Goal: Find specific page/section: Find specific page/section

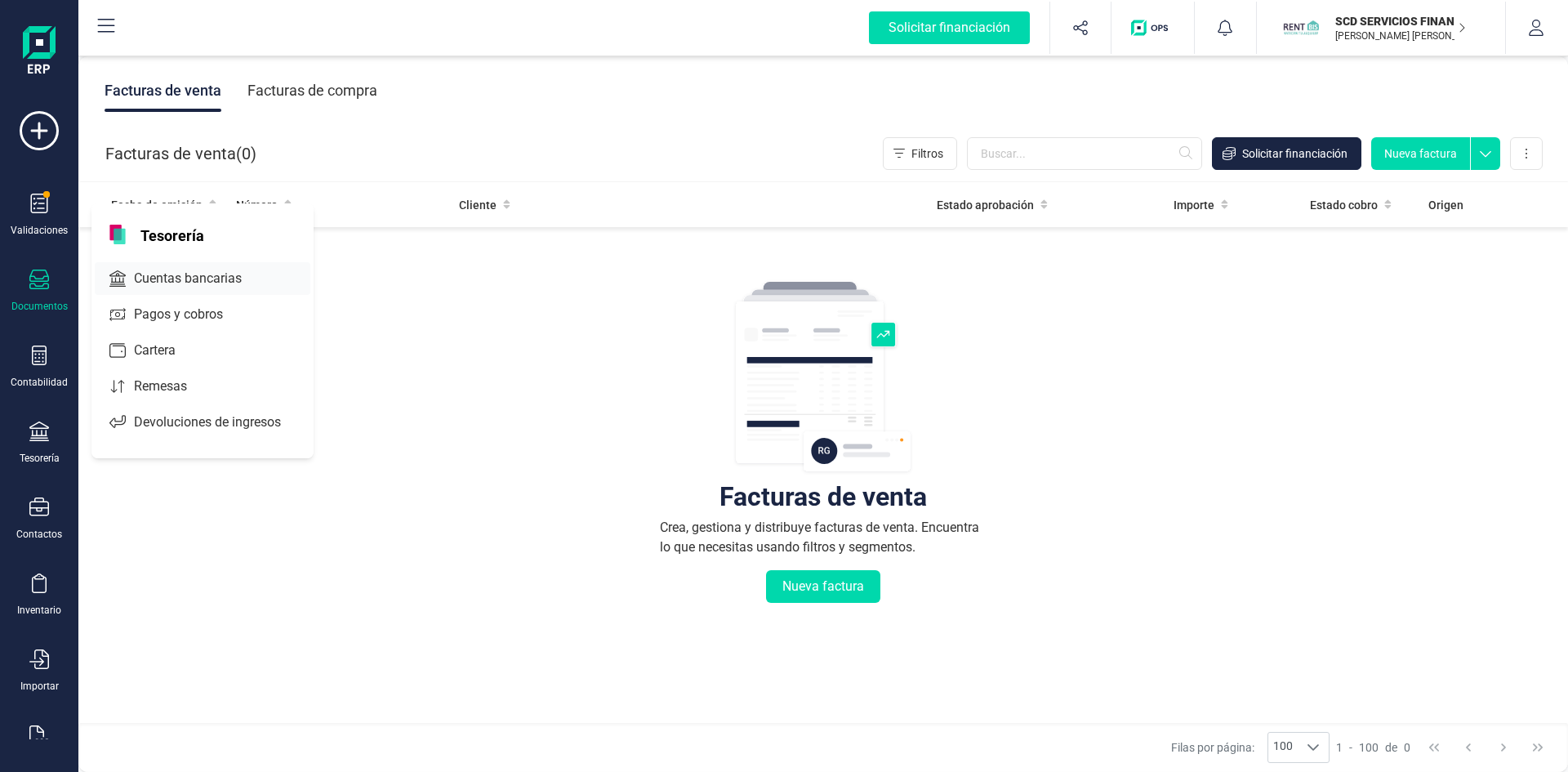
click at [182, 276] on span "Cuentas bancarias" at bounding box center [199, 278] width 144 height 20
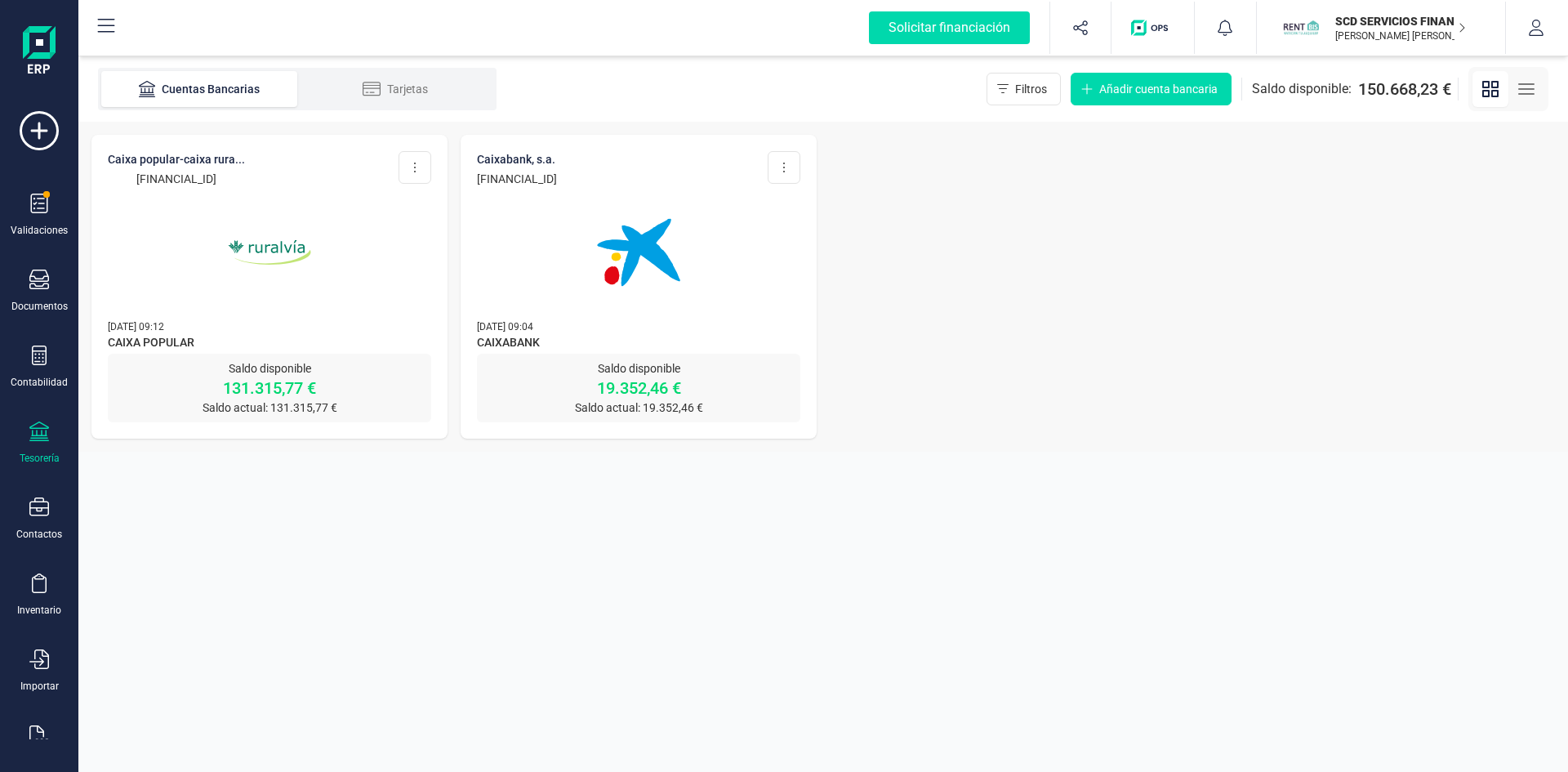
click at [1464, 26] on icon "button" at bounding box center [1461, 28] width 8 height 13
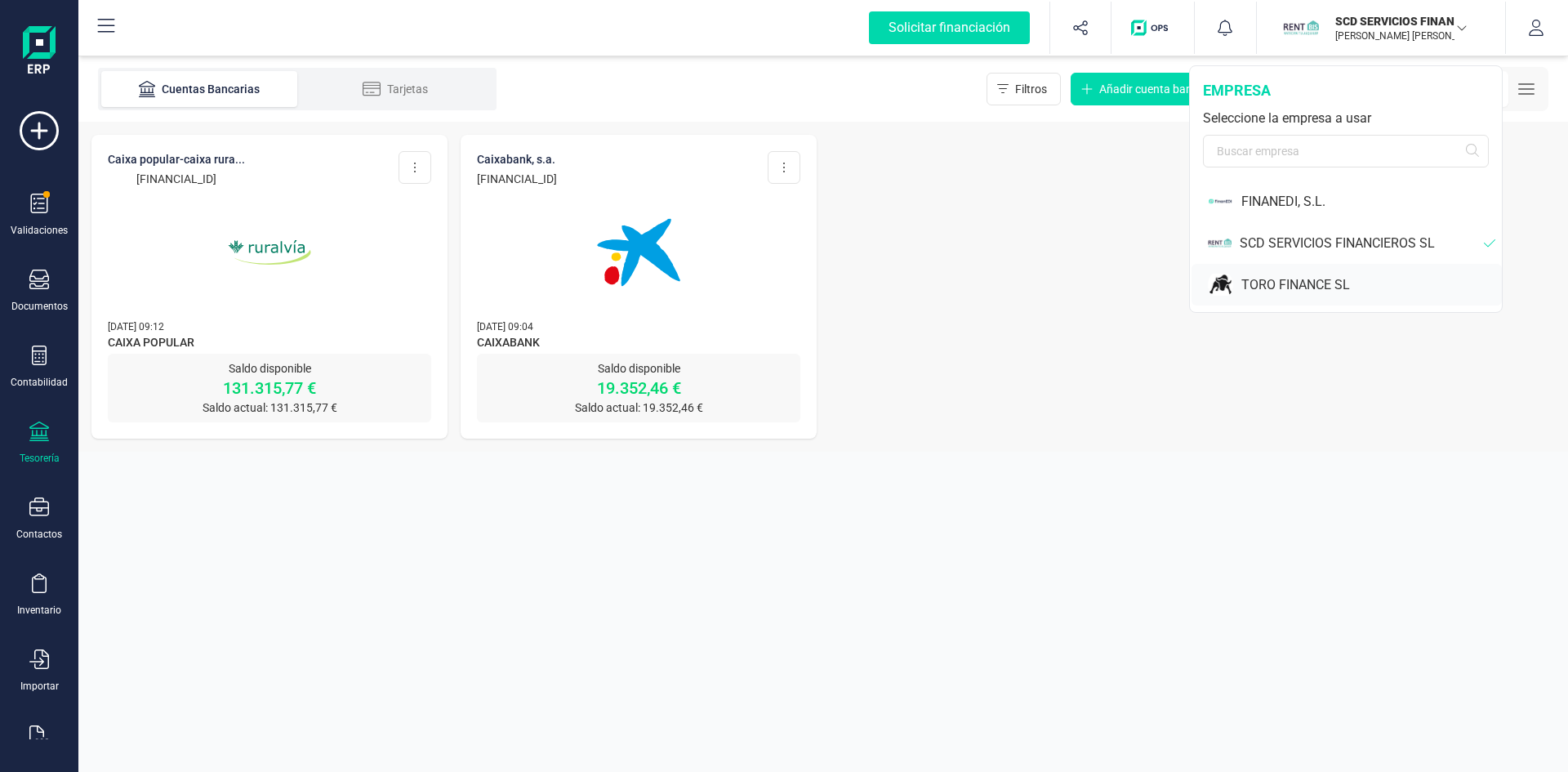
click at [1308, 285] on div "TORO FINANCE SL" at bounding box center [1371, 285] width 261 height 20
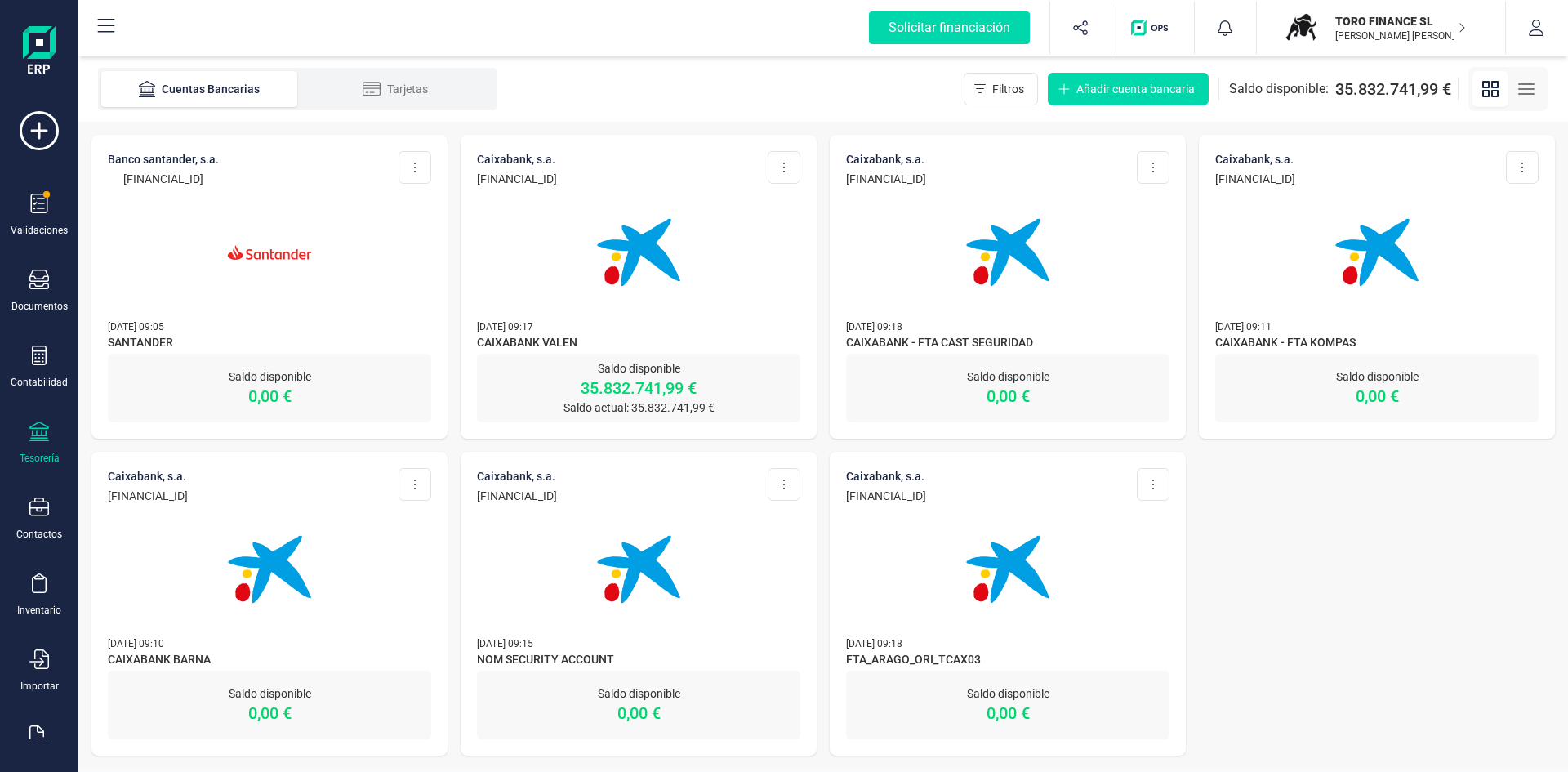
click at [662, 336] on span "CAIXABANK VALEN" at bounding box center [639, 344] width 324 height 20
click at [662, 367] on p "Saldo disponible" at bounding box center [639, 368] width 324 height 16
click at [638, 248] on img at bounding box center [639, 253] width 137 height 137
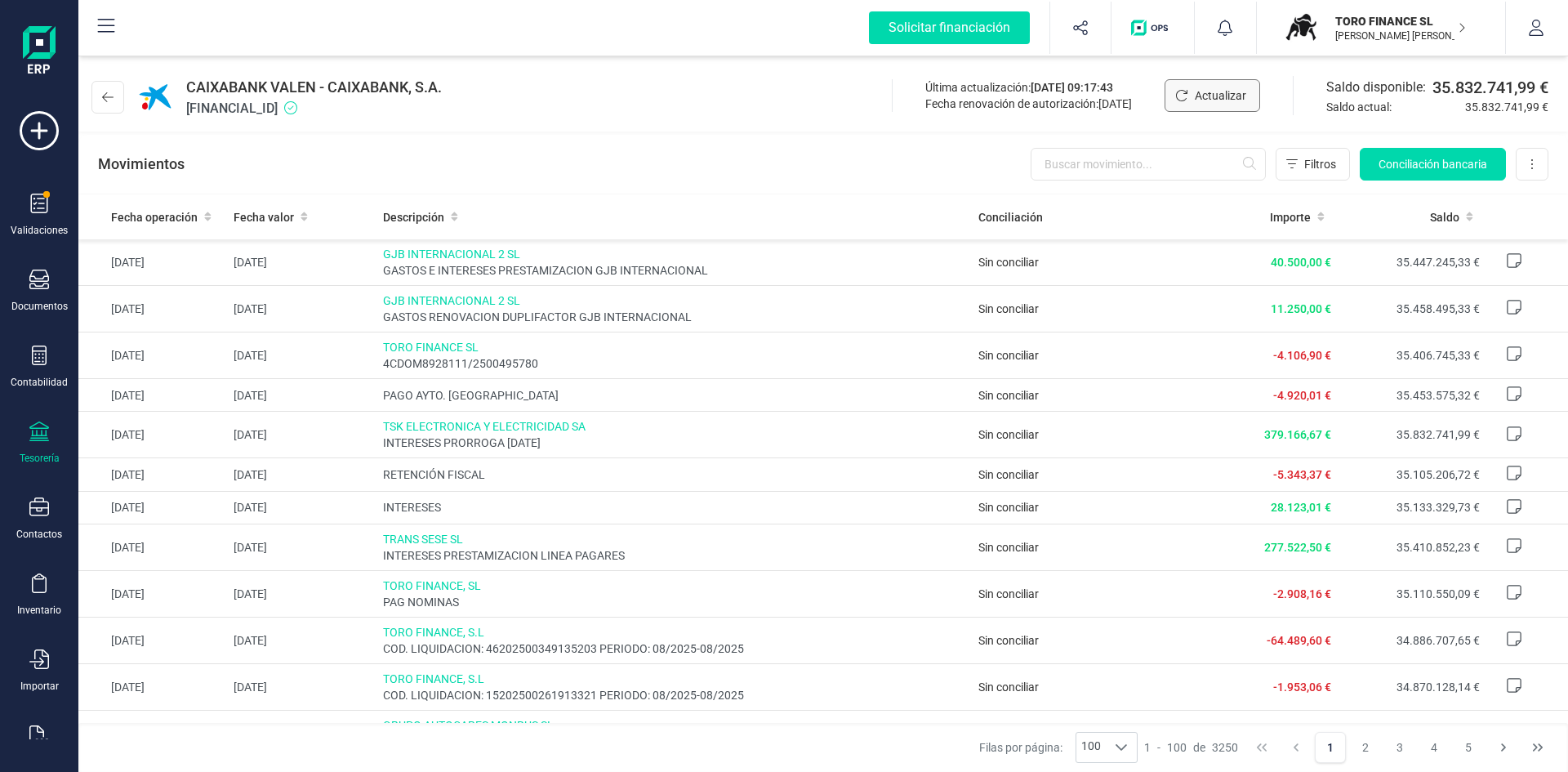
click at [1210, 95] on span "Actualizar" at bounding box center [1220, 95] width 52 height 16
click at [1456, 28] on div "TORO FINANCE [PERSON_NAME] [PERSON_NAME] VOZMEDIANO [PERSON_NAME]" at bounding box center [1394, 28] width 144 height 36
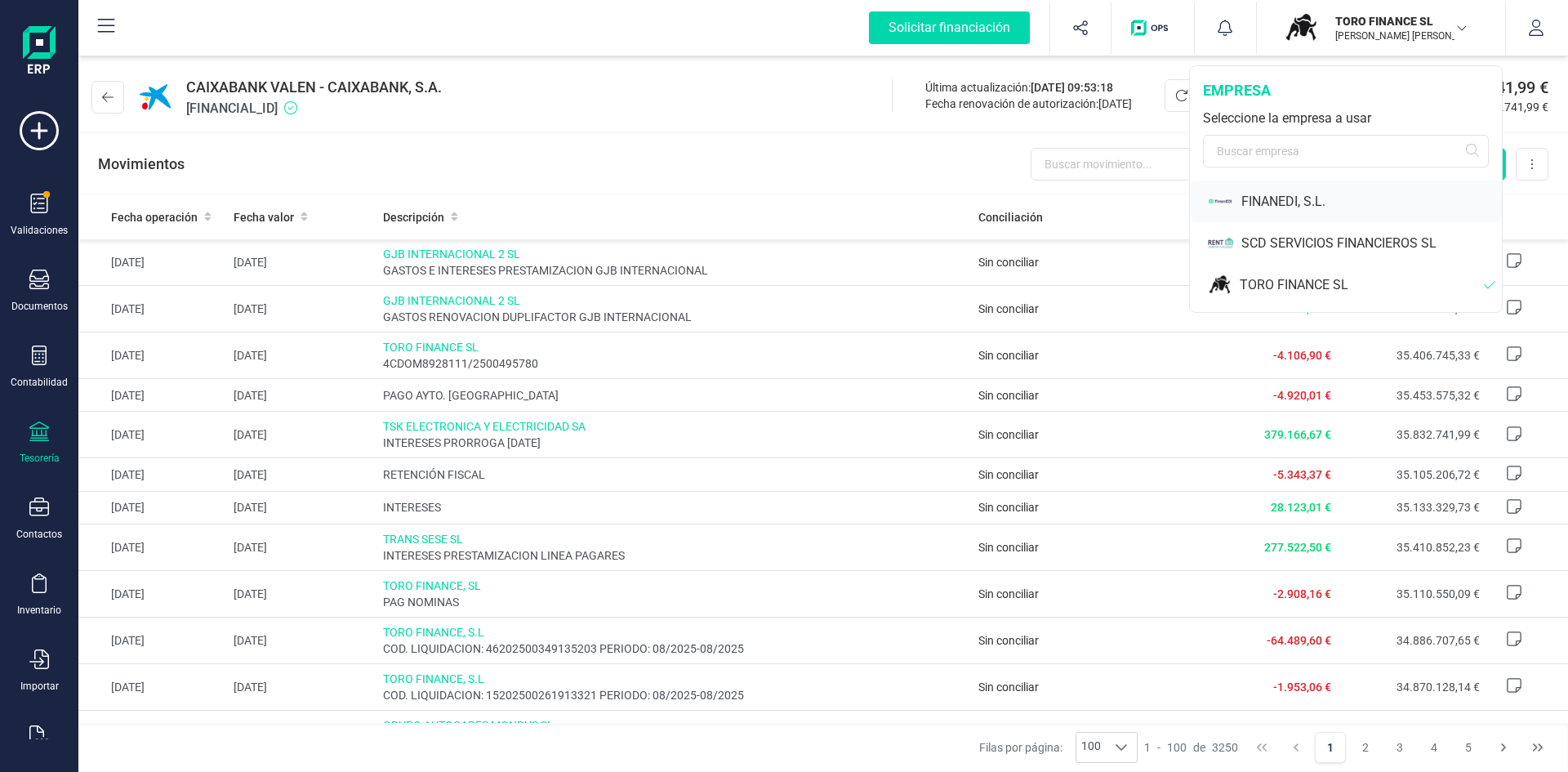
click at [1299, 195] on div "FINANEDI, S.L." at bounding box center [1371, 202] width 261 height 20
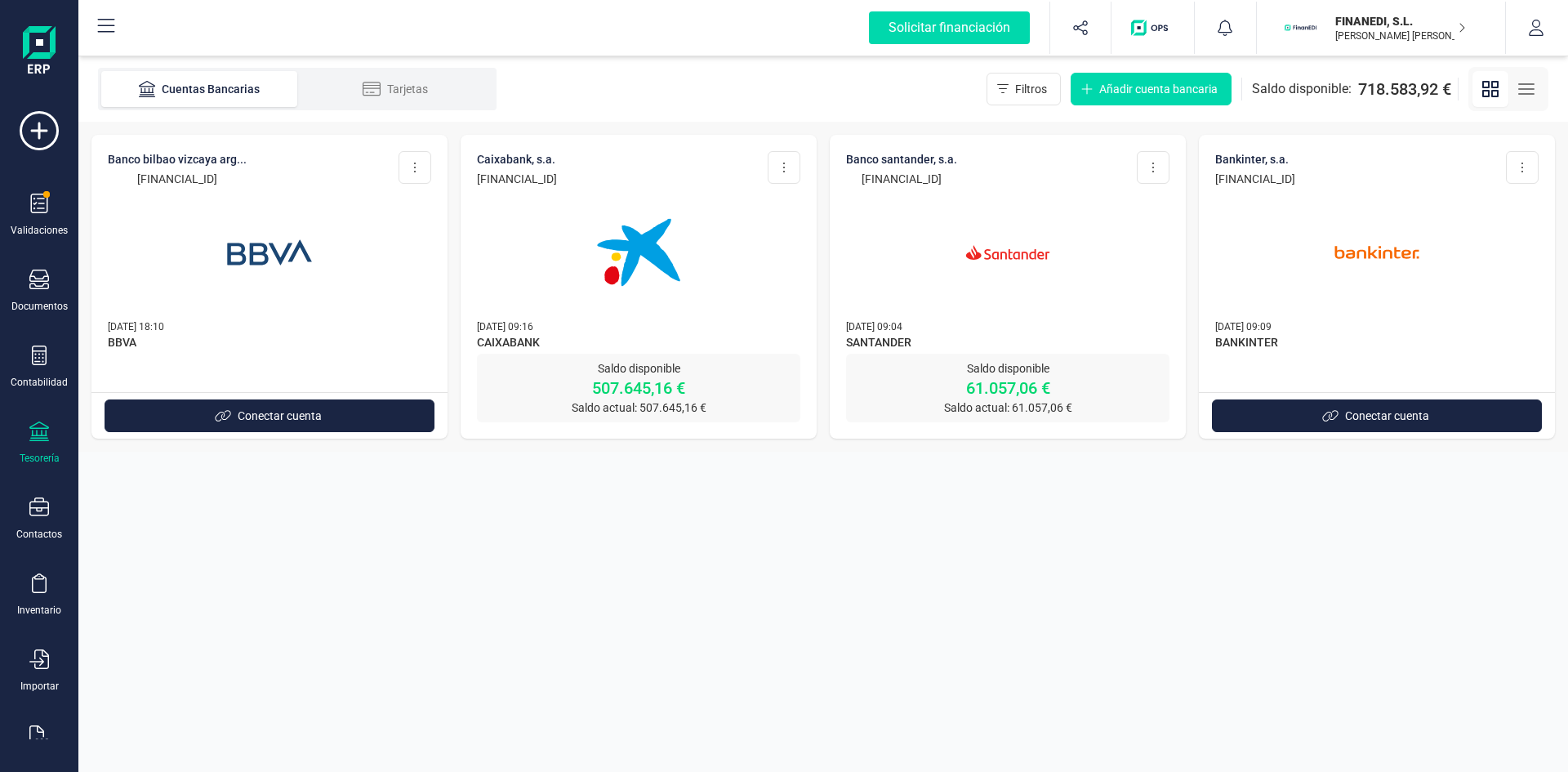
click at [617, 264] on img at bounding box center [639, 253] width 137 height 137
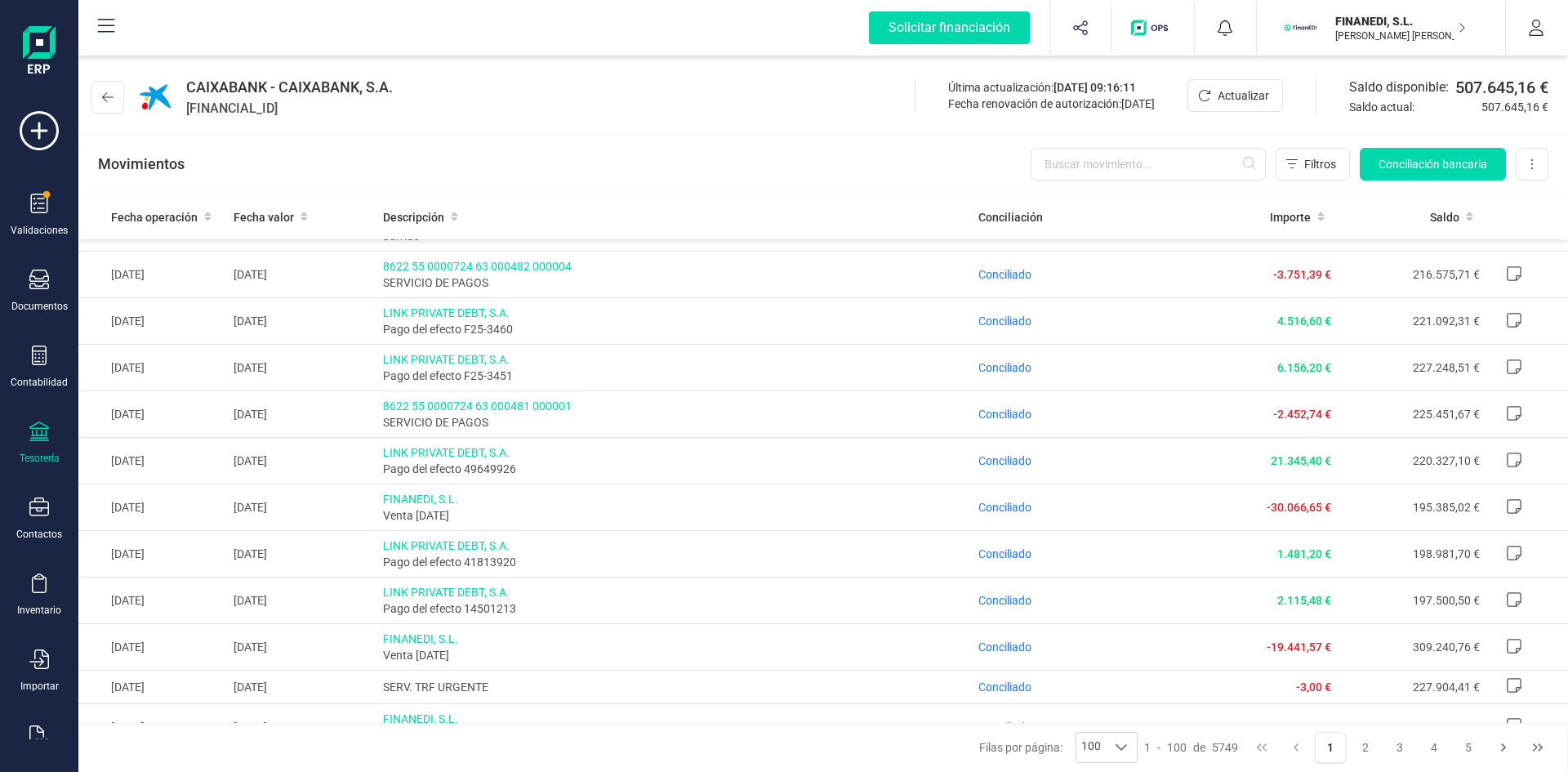
scroll to position [2939, 0]
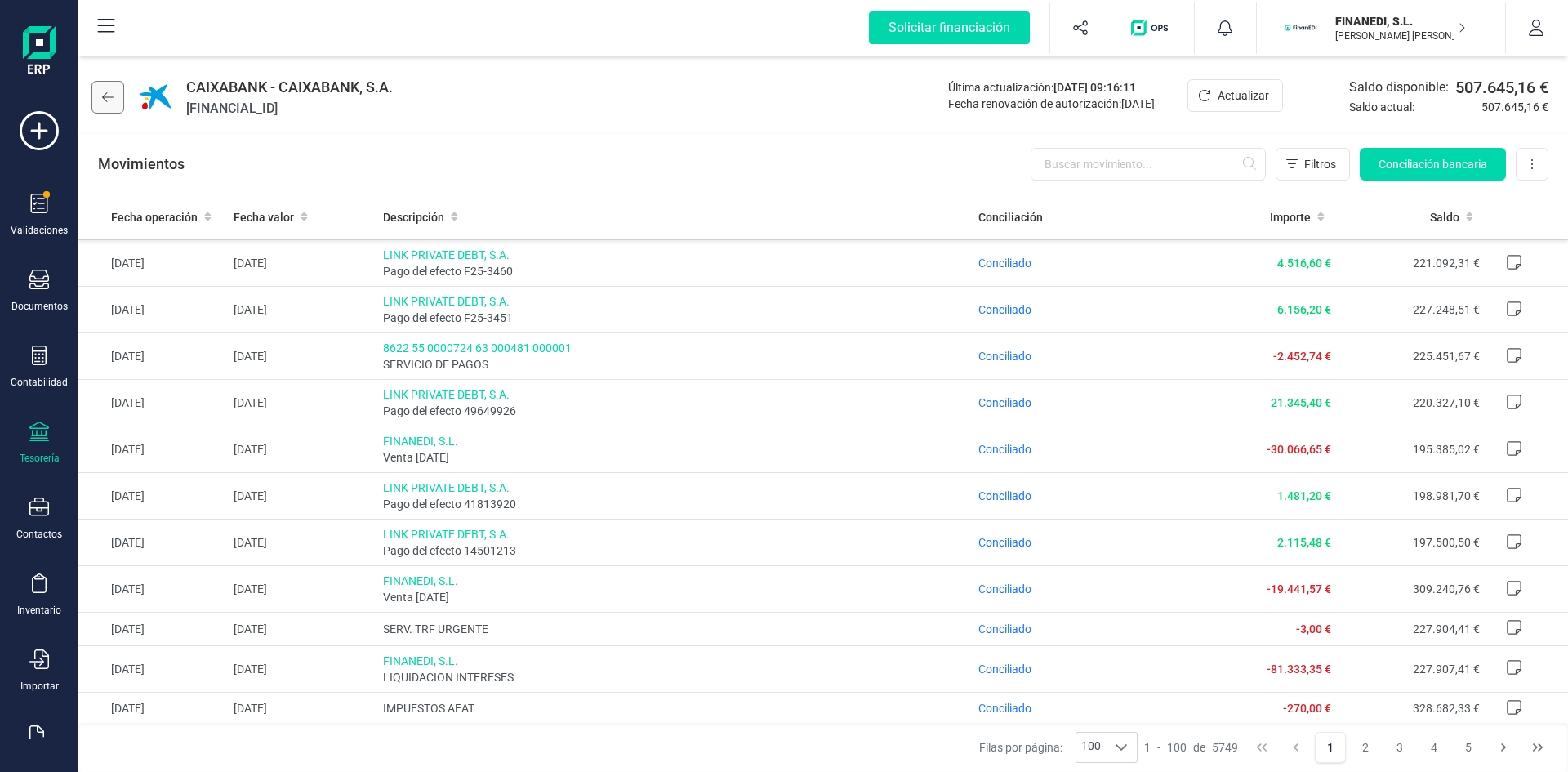
click at [105, 96] on icon at bounding box center [108, 97] width 12 height 13
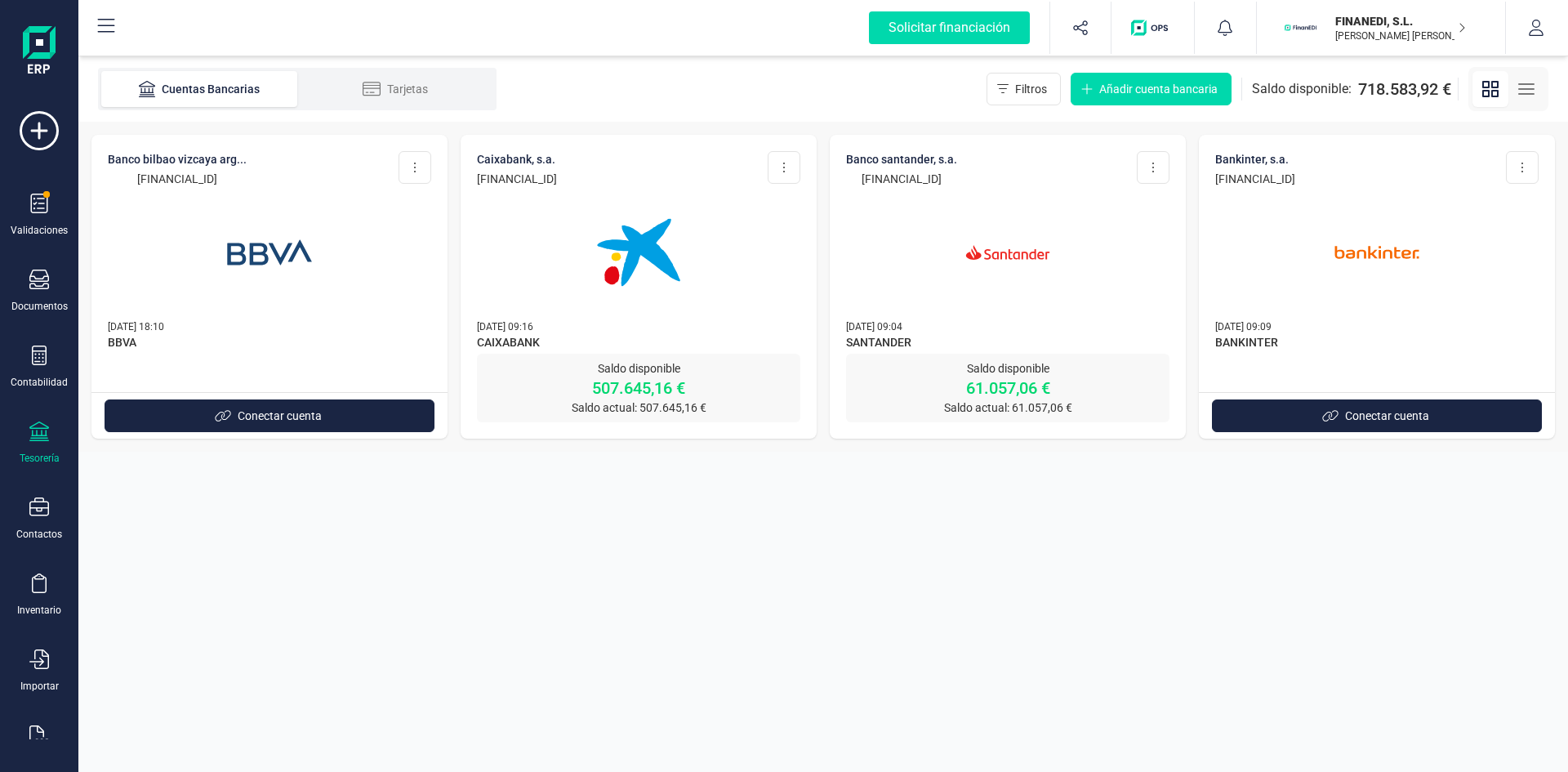
click at [1017, 251] on img at bounding box center [1008, 253] width 137 height 137
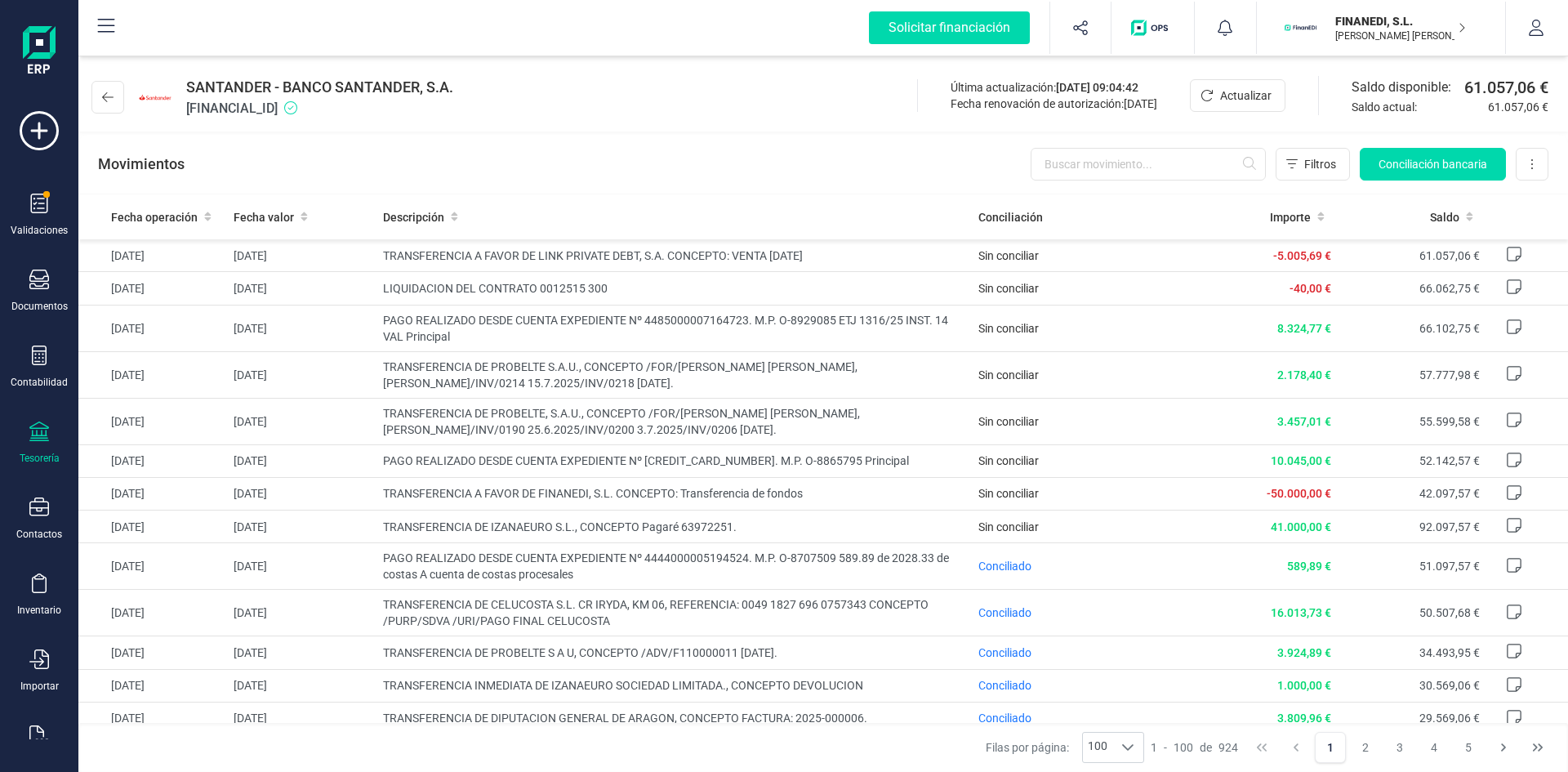
click at [1392, 25] on p "FINANEDI, S.L." at bounding box center [1400, 21] width 131 height 16
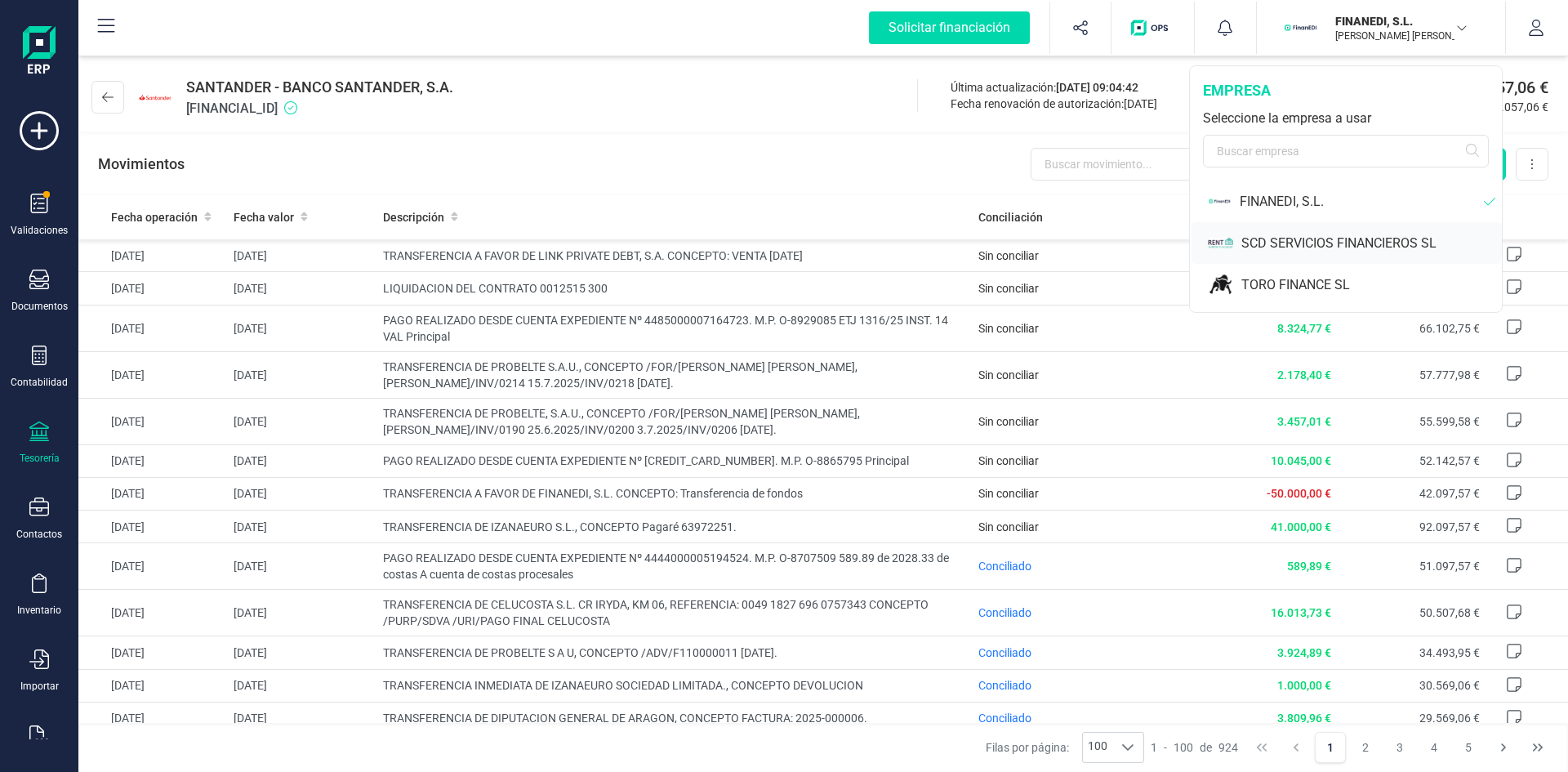
click at [1282, 245] on div "SCD SERVICIOS FINANCIEROS SL" at bounding box center [1371, 244] width 261 height 20
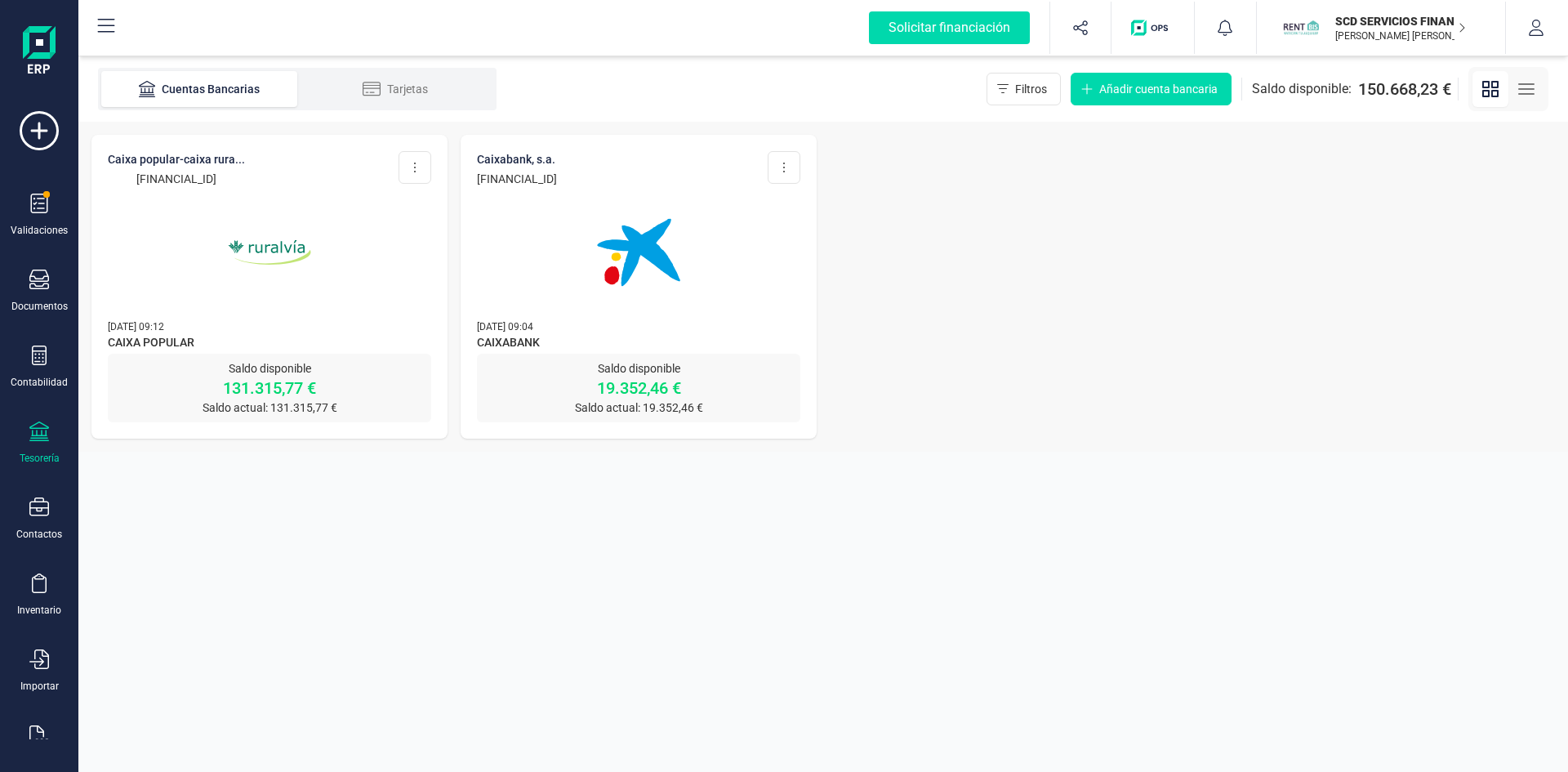
click at [264, 243] on img at bounding box center [269, 253] width 137 height 137
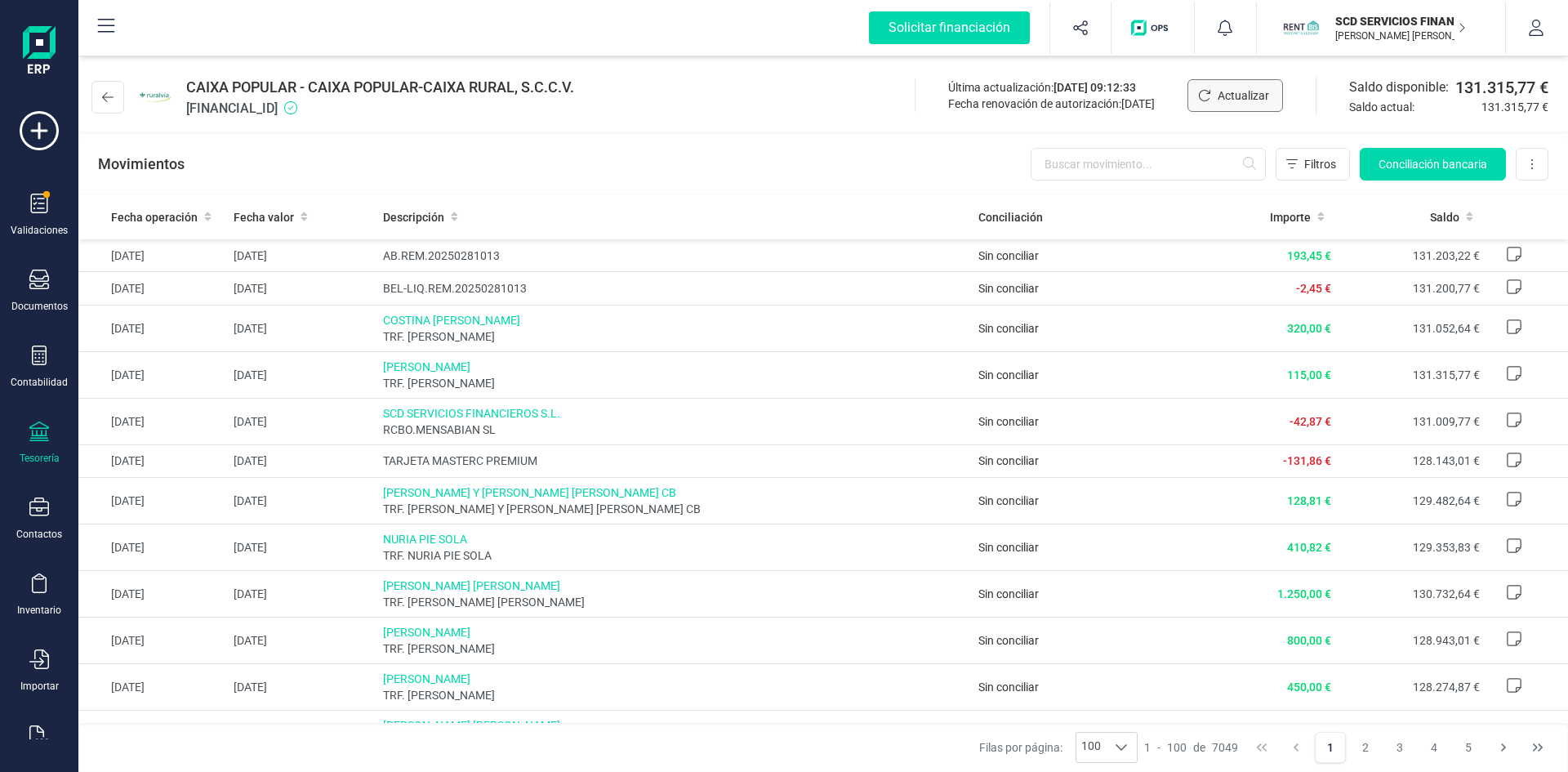
click at [1226, 92] on span "Actualizar" at bounding box center [1243, 95] width 52 height 16
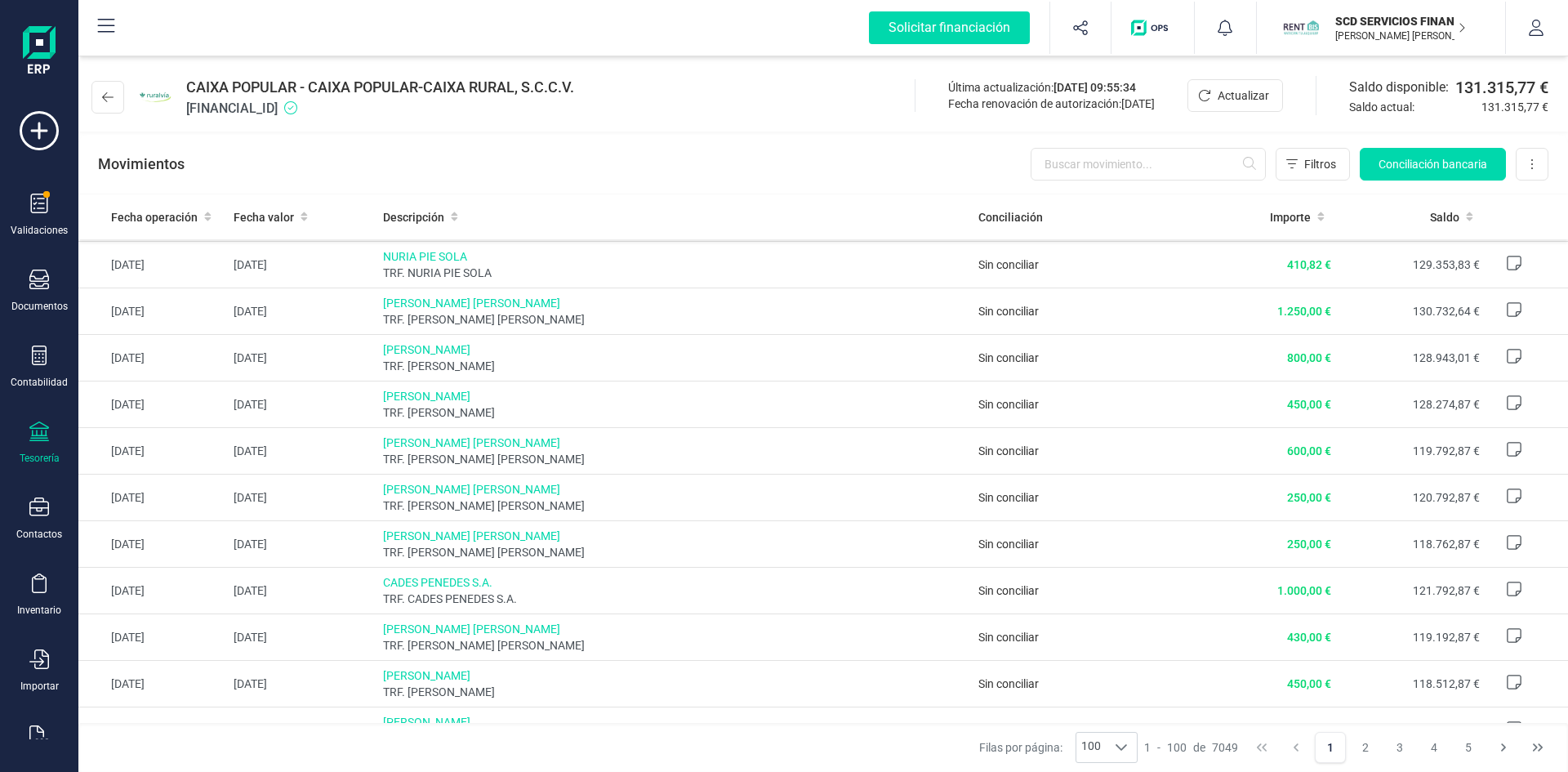
scroll to position [326, 0]
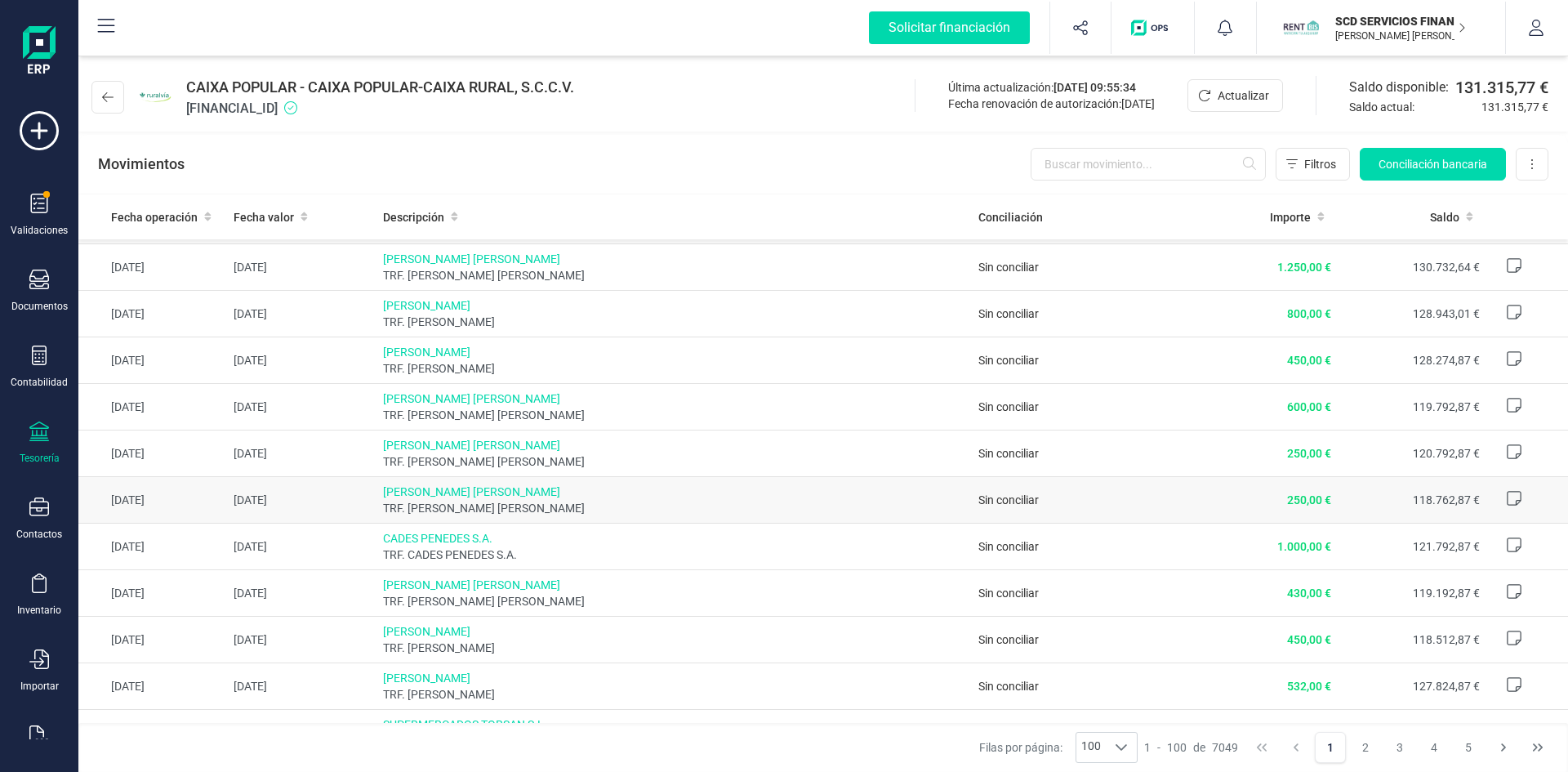
click at [434, 492] on span "[PERSON_NAME] [PERSON_NAME]" at bounding box center [675, 492] width 583 height 16
click at [36, 364] on icon at bounding box center [39, 355] width 15 height 20
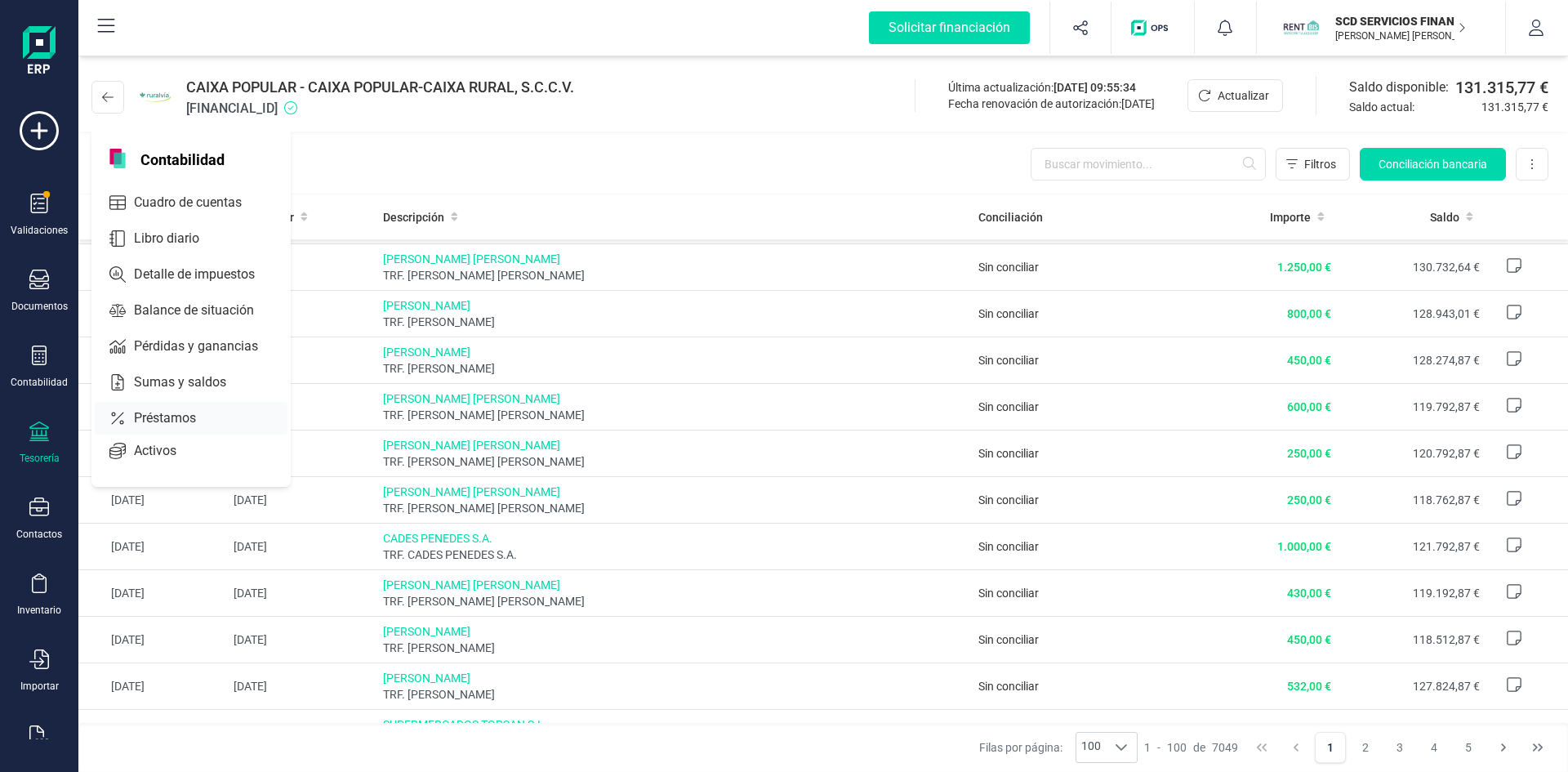
click at [169, 415] on span "Préstamos" at bounding box center [176, 418] width 98 height 20
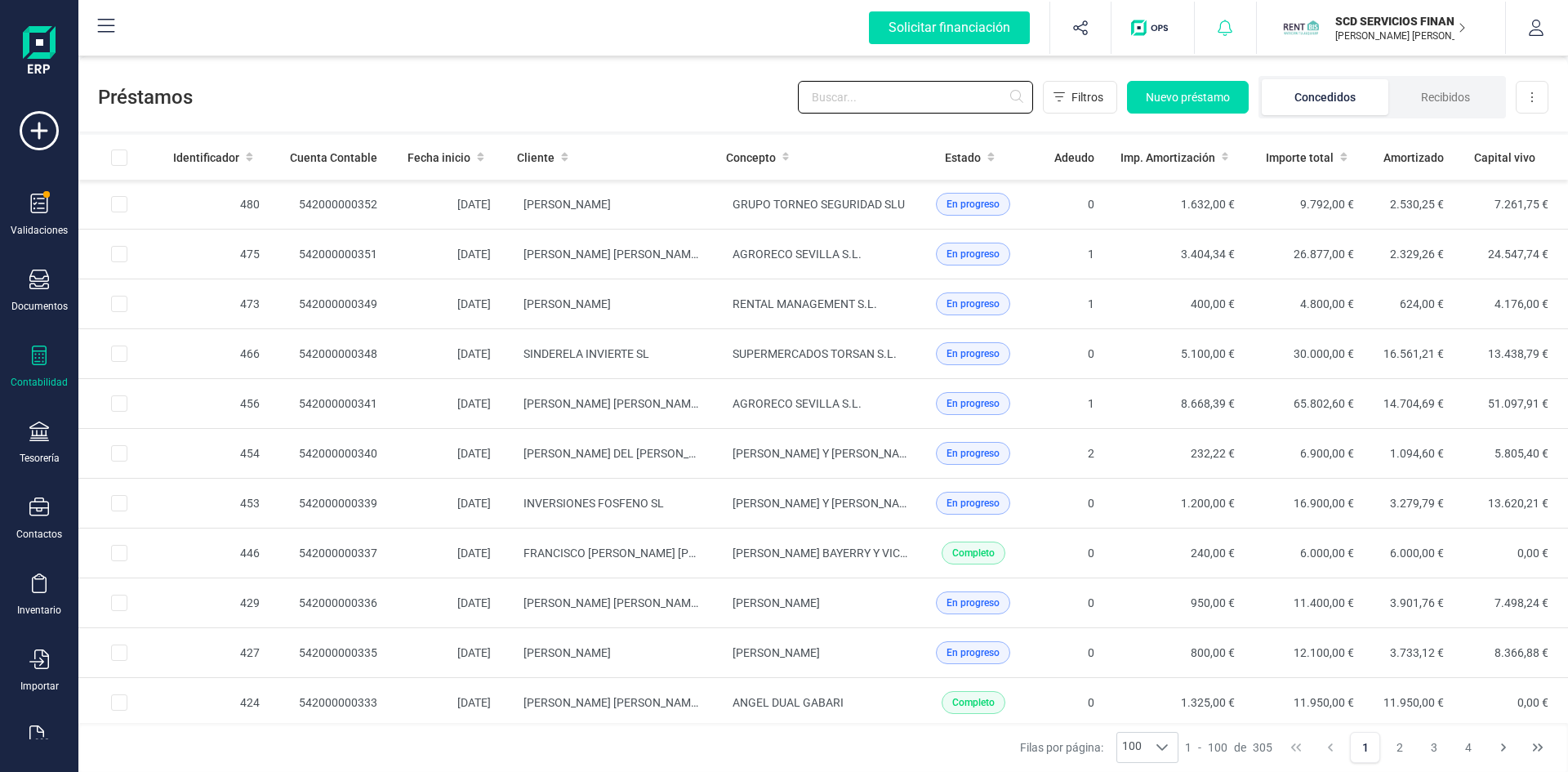
drag, startPoint x: 891, startPoint y: 101, endPoint x: 1215, endPoint y: 8, distance: 337.1
click at [893, 101] on input "text" at bounding box center [915, 97] width 235 height 33
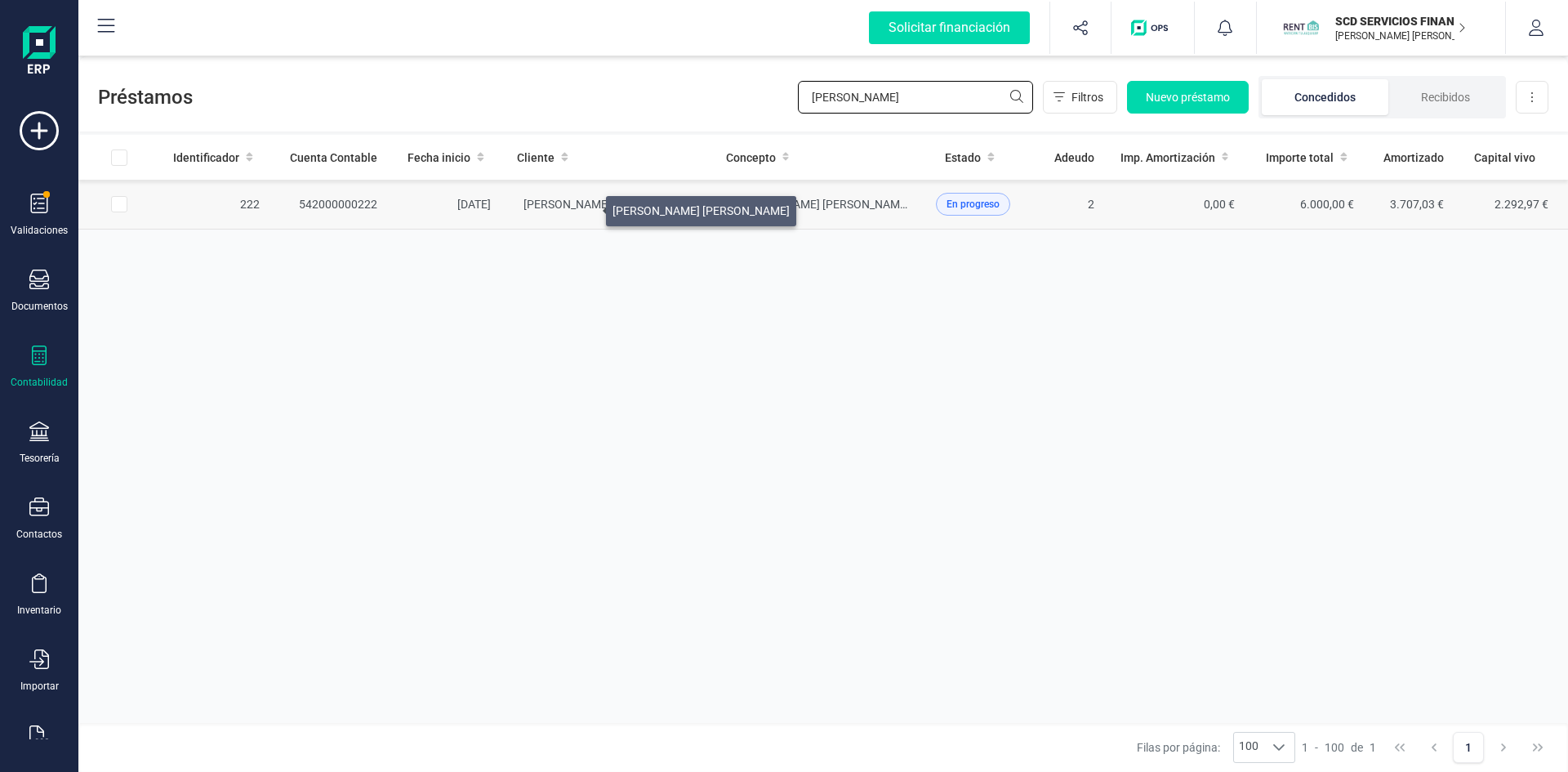
type input "[PERSON_NAME]"
click at [583, 206] on span "[PERSON_NAME] [PERSON_NAME]" at bounding box center [612, 204] width 177 height 13
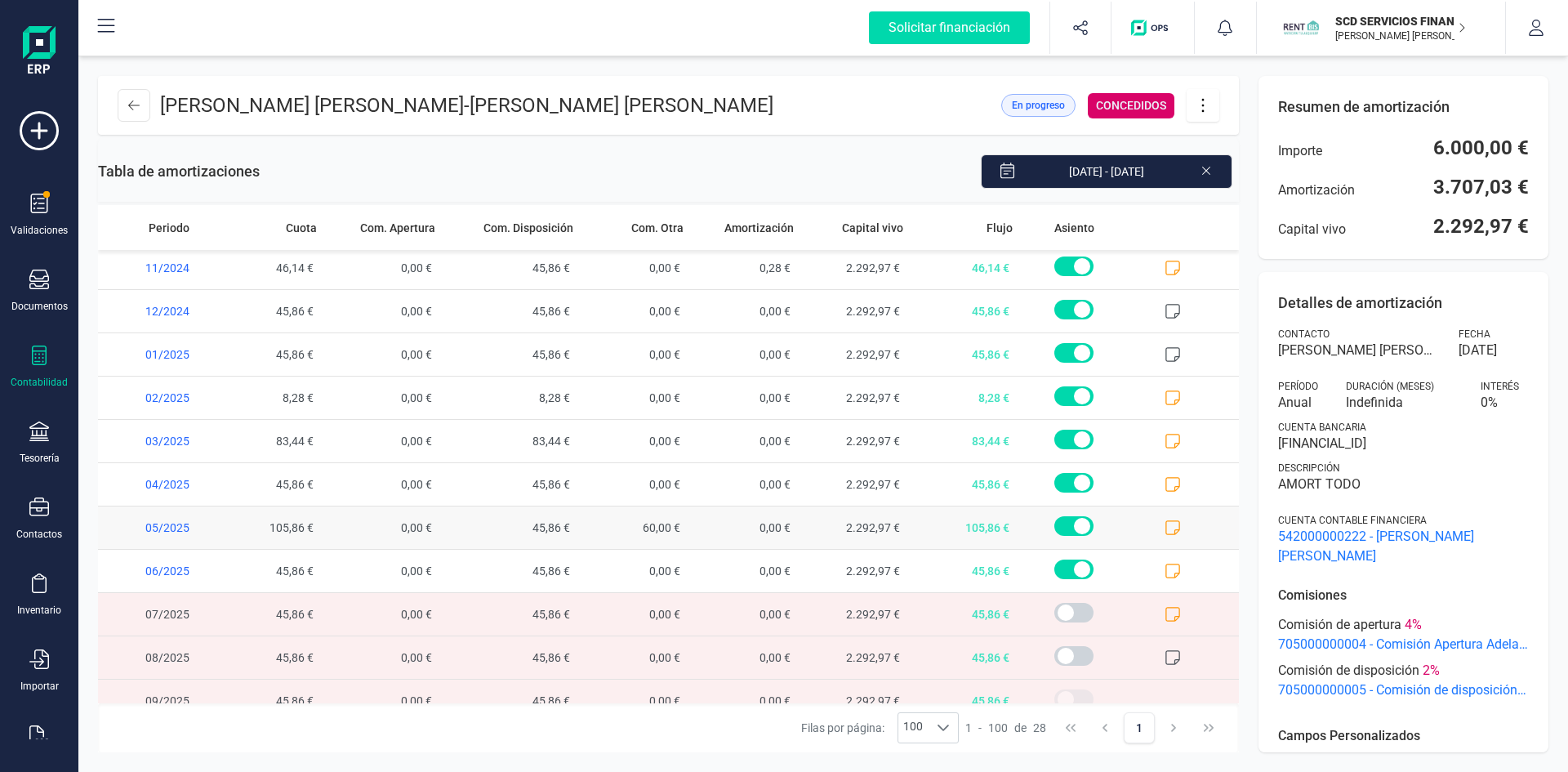
scroll to position [759, 0]
